Goal: Task Accomplishment & Management: Complete application form

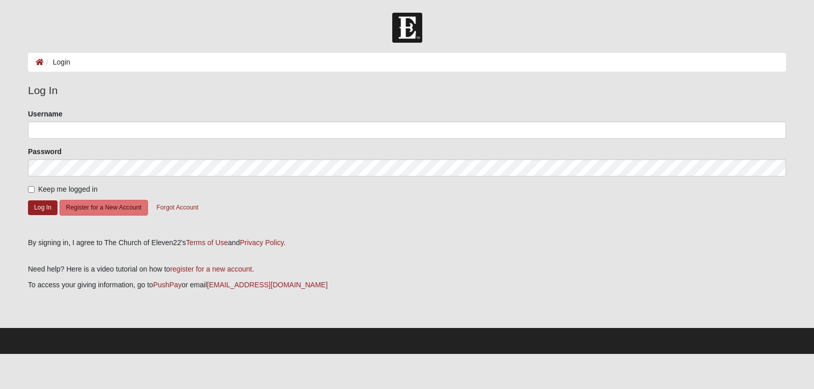
click at [89, 63] on ol "Login" at bounding box center [407, 62] width 758 height 19
click at [96, 208] on button "Register for a New Account" at bounding box center [104, 208] width 89 height 16
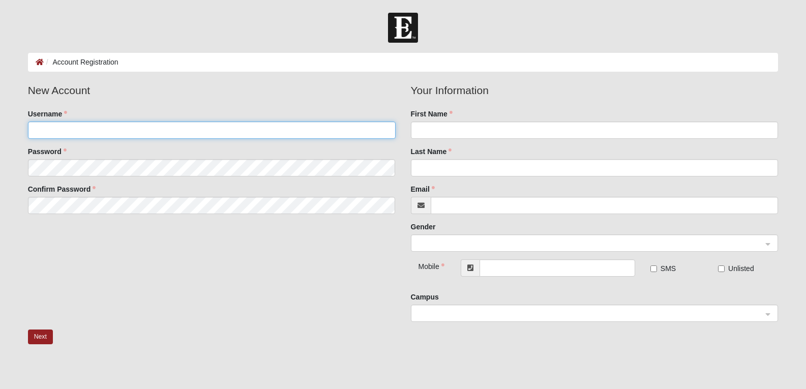
click at [67, 128] on input "Username" at bounding box center [212, 130] width 368 height 17
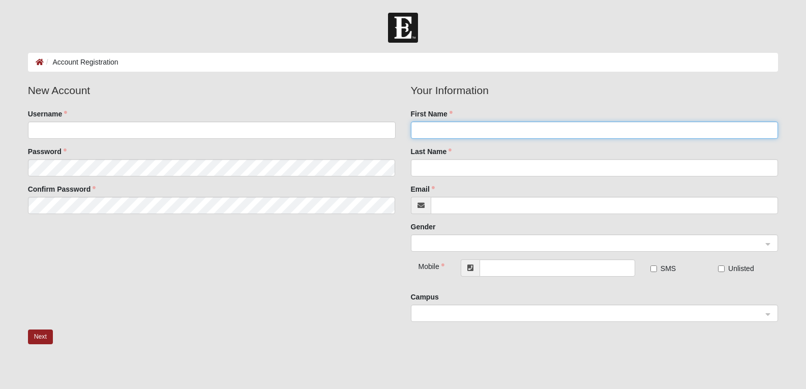
click at [431, 131] on input "First Name" at bounding box center [595, 130] width 368 height 17
type input "r"
type input "[PERSON_NAME]"
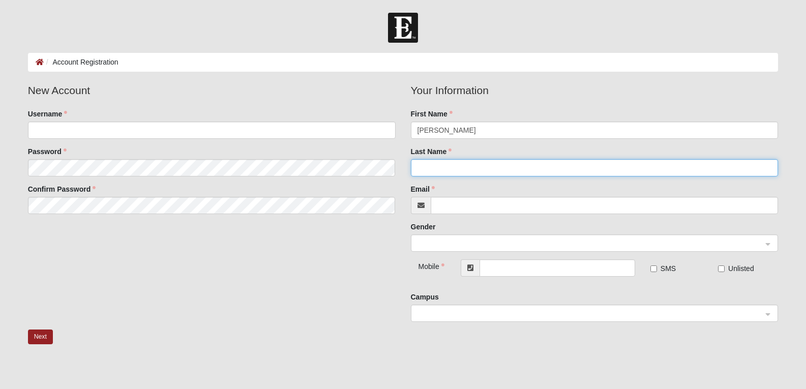
click at [429, 171] on input "Last Name" at bounding box center [595, 167] width 368 height 17
type input "Cass"
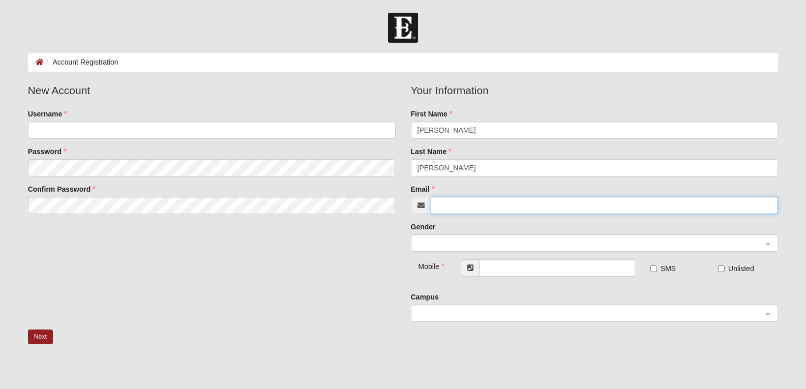
click at [456, 208] on input "Email" at bounding box center [605, 205] width 348 height 17
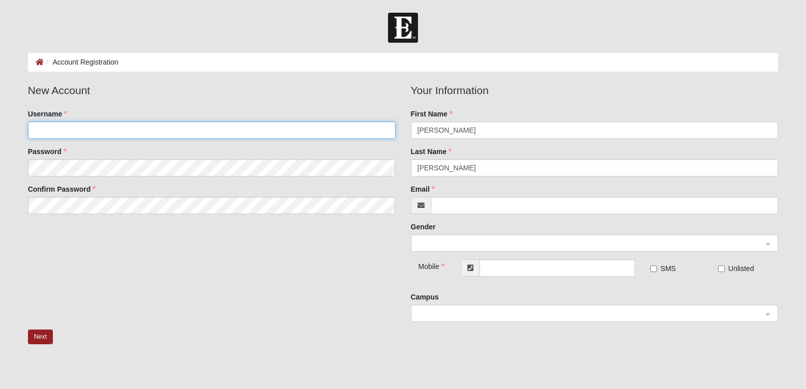
click at [45, 132] on input "Username" at bounding box center [212, 130] width 368 height 17
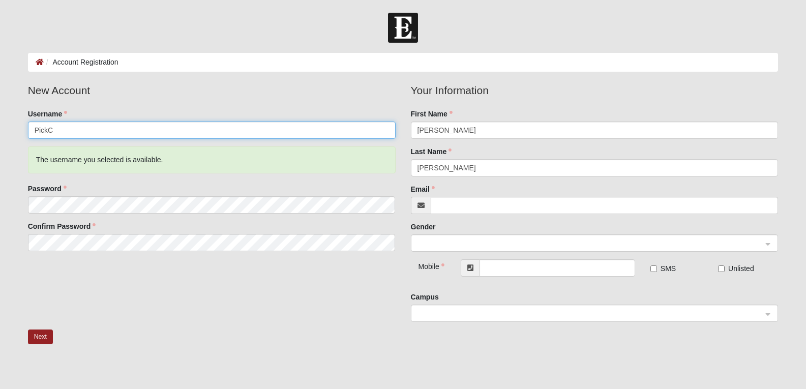
click at [63, 131] on input "PickC" at bounding box center [212, 130] width 368 height 17
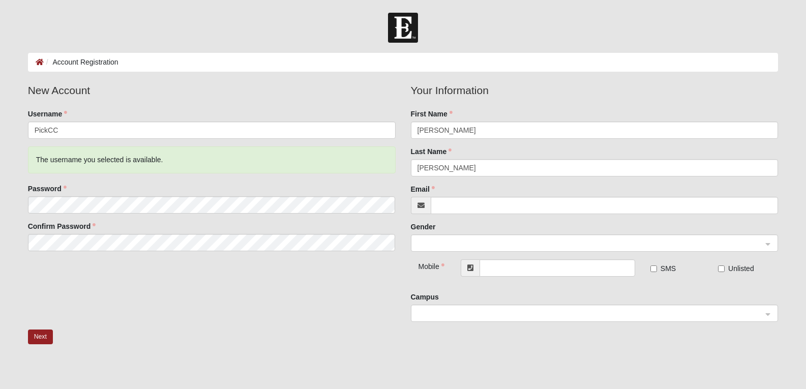
click at [85, 164] on div "The username you selected is available." at bounding box center [212, 160] width 368 height 27
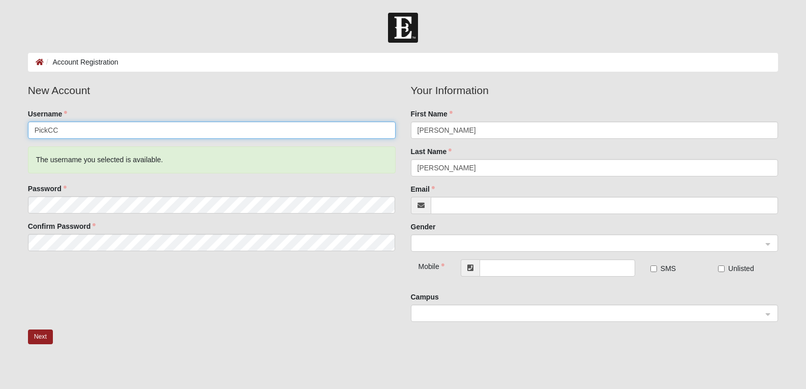
click at [63, 131] on input "PickCC" at bounding box center [212, 130] width 368 height 17
type input "P"
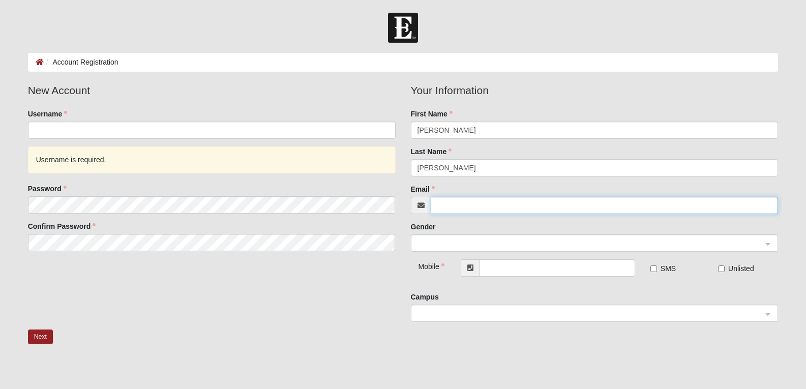
click at [461, 207] on input "Email" at bounding box center [605, 205] width 348 height 17
click at [433, 243] on span at bounding box center [590, 243] width 345 height 11
type input "r2018c@gmail.com"
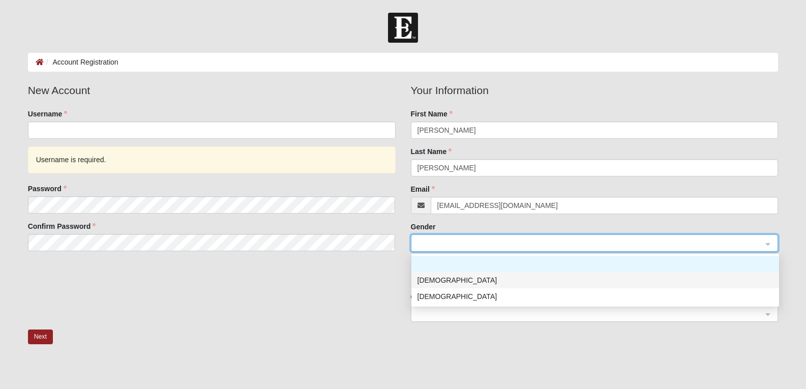
click at [422, 282] on div "Male" at bounding box center [596, 280] width 356 height 11
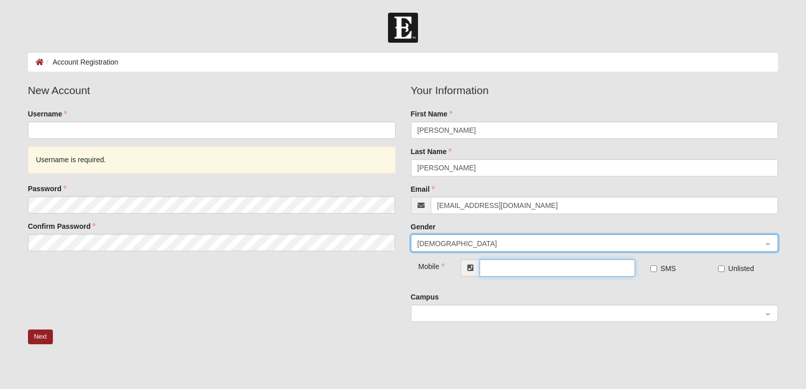
click at [498, 271] on input "text" at bounding box center [558, 267] width 156 height 17
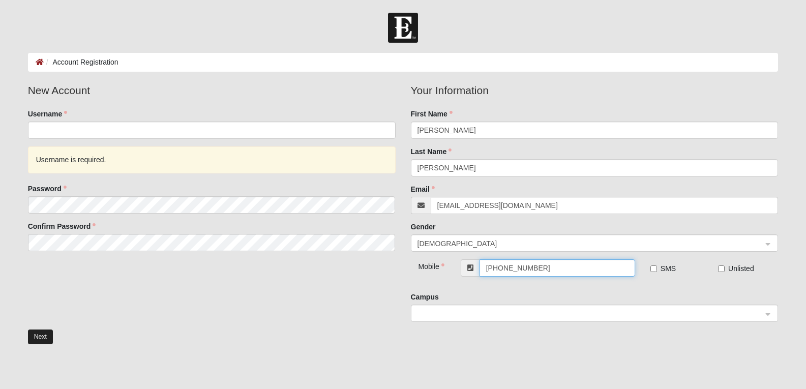
type input "(845) 544-6771"
click at [41, 337] on button "Next" at bounding box center [40, 337] width 25 height 15
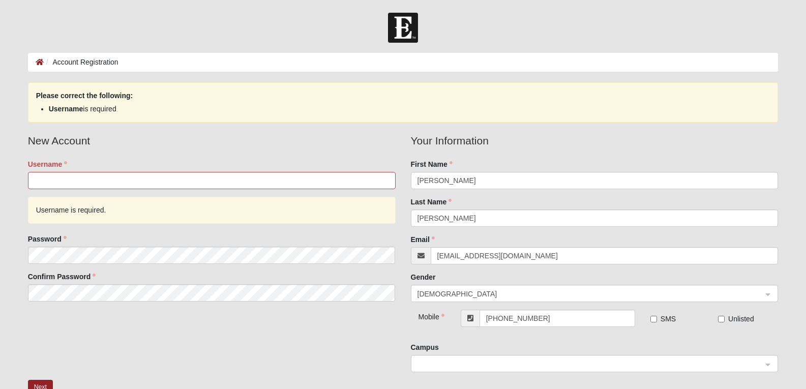
click at [108, 344] on div "New Account Username Username is required. Password Confirm Password Your Infor…" at bounding box center [403, 256] width 766 height 247
click at [48, 182] on input "Username" at bounding box center [212, 180] width 368 height 17
type input "o"
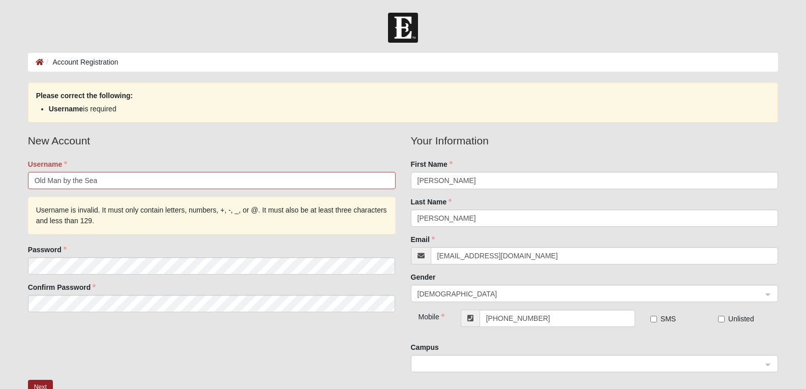
click at [89, 335] on div "New Account Username Old Man by the Sea Username is invalid. It must only conta…" at bounding box center [403, 256] width 766 height 247
click at [109, 180] on input "Old Man by the Sea" at bounding box center [212, 180] width 368 height 17
click at [107, 349] on div "New Account Username Old Man by the Sea ! Username is invalid. It must only con…" at bounding box center [403, 256] width 766 height 247
click at [124, 182] on input "Old Man by the Sea !" at bounding box center [212, 180] width 368 height 17
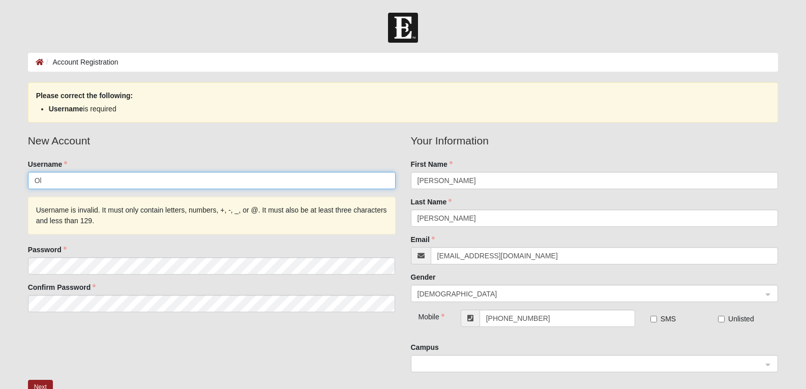
type input "O"
type input "p"
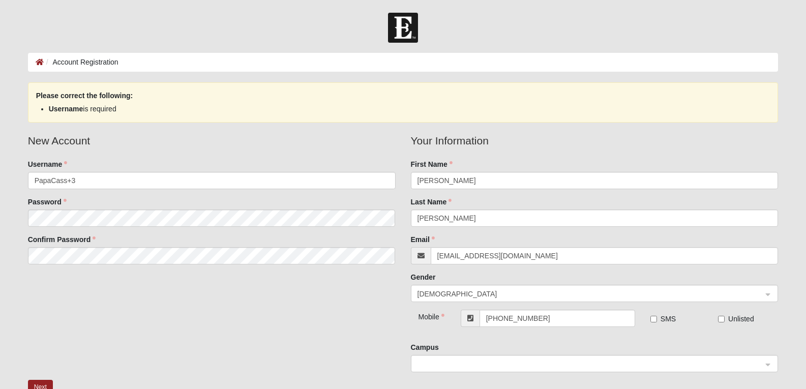
click at [84, 353] on div "New Account Username PapaCass+3 Password Confirm Password Your Information Firs…" at bounding box center [403, 256] width 766 height 247
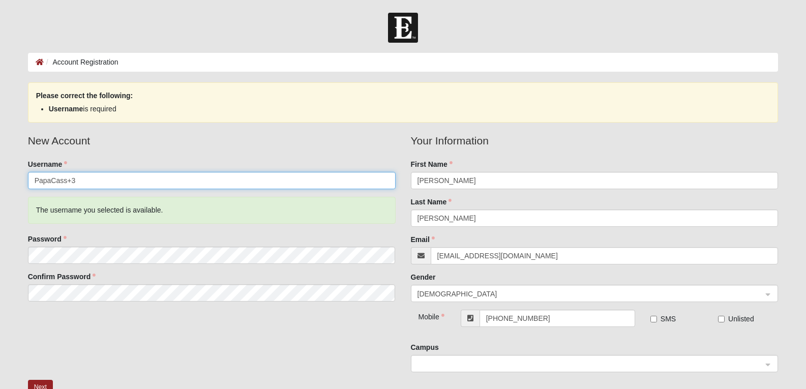
click at [49, 180] on input "PapaCass+3" at bounding box center [212, 180] width 368 height 17
click at [42, 181] on input "PaMaCass+3" at bounding box center [212, 180] width 368 height 17
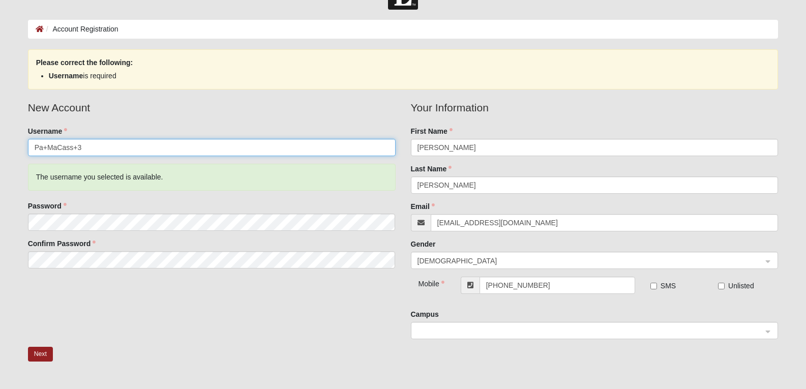
scroll to position [51, 0]
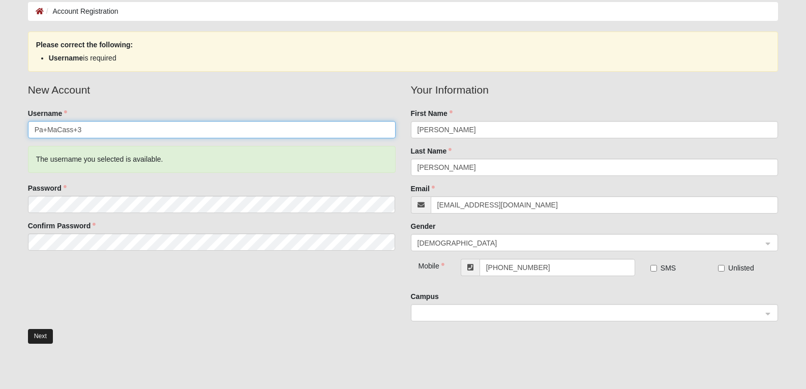
type input "Pa+MaCass+3"
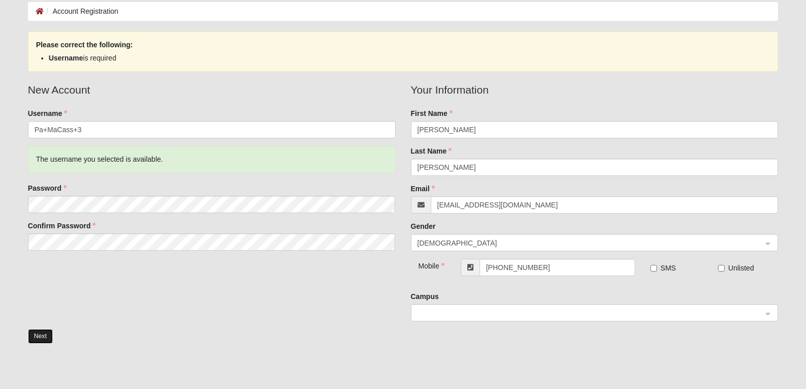
click at [40, 336] on button "Next" at bounding box center [40, 336] width 25 height 15
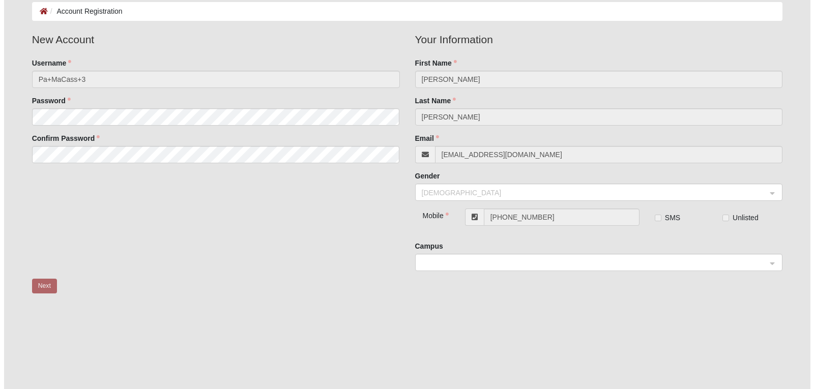
scroll to position [0, 0]
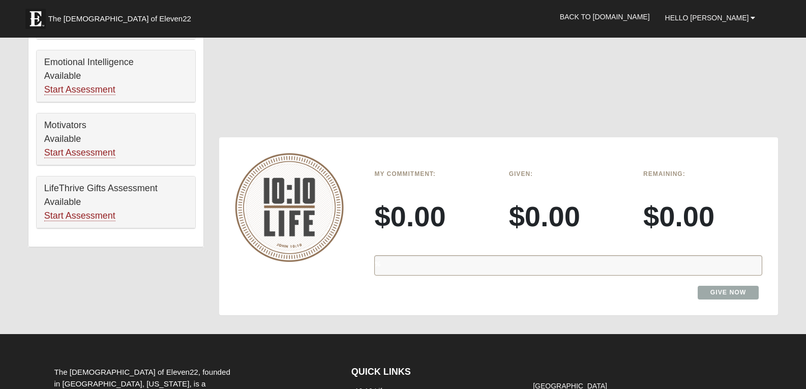
scroll to position [610, 0]
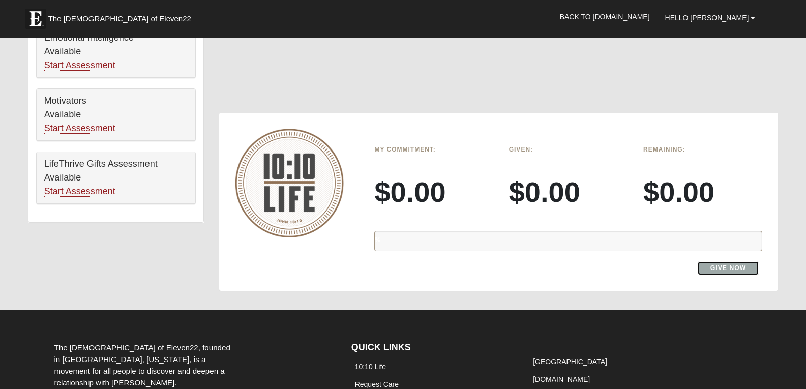
click at [725, 268] on link "Give Now" at bounding box center [729, 268] width 62 height 14
